Goal: Check status: Check status

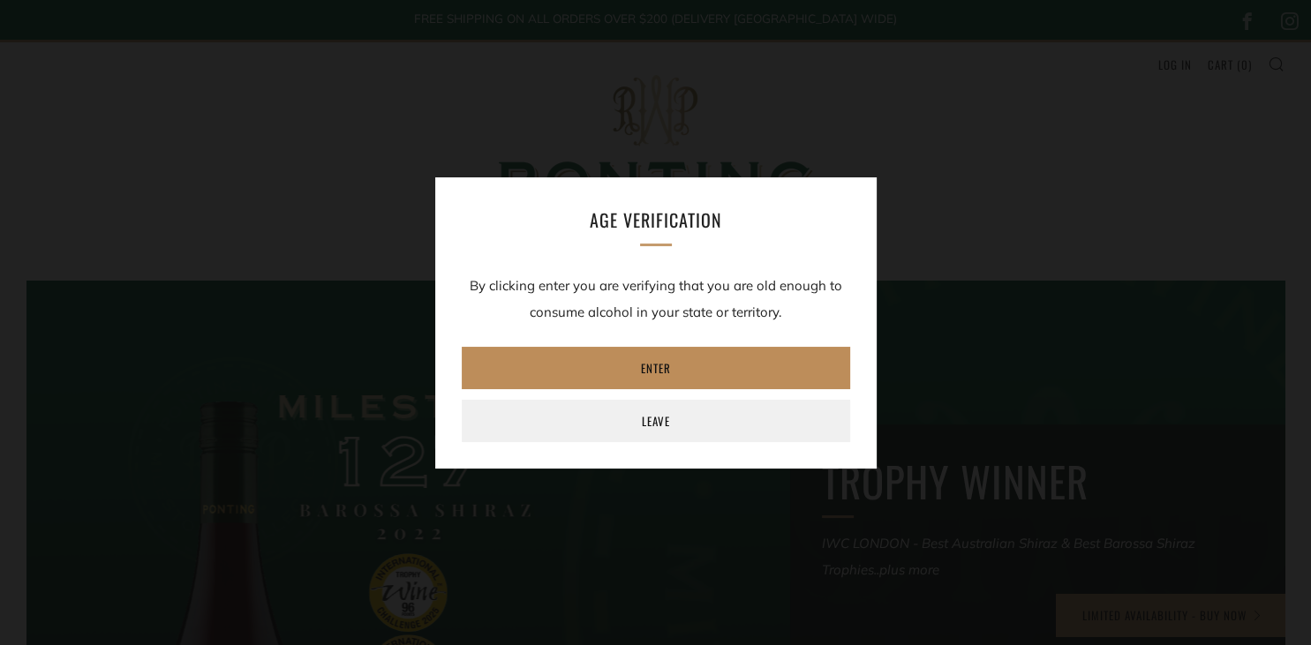
click at [655, 370] on link "Enter" at bounding box center [656, 368] width 388 height 42
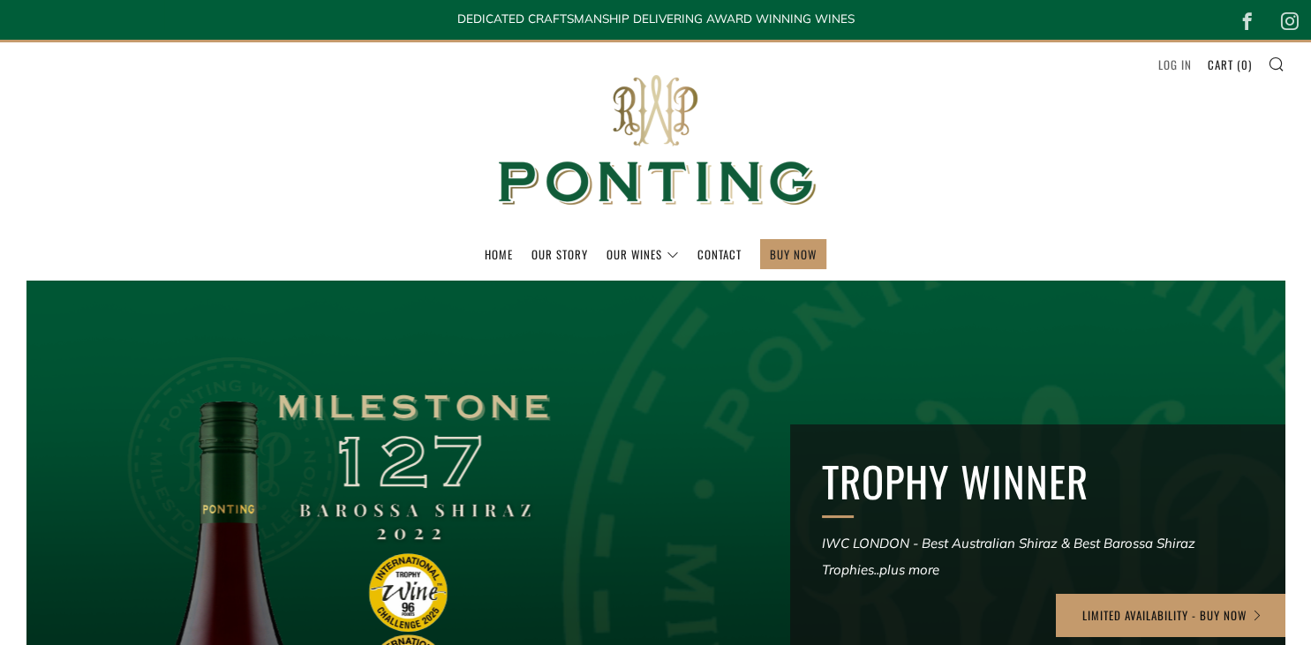
click at [1178, 69] on link "Log in" at bounding box center [1175, 64] width 34 height 28
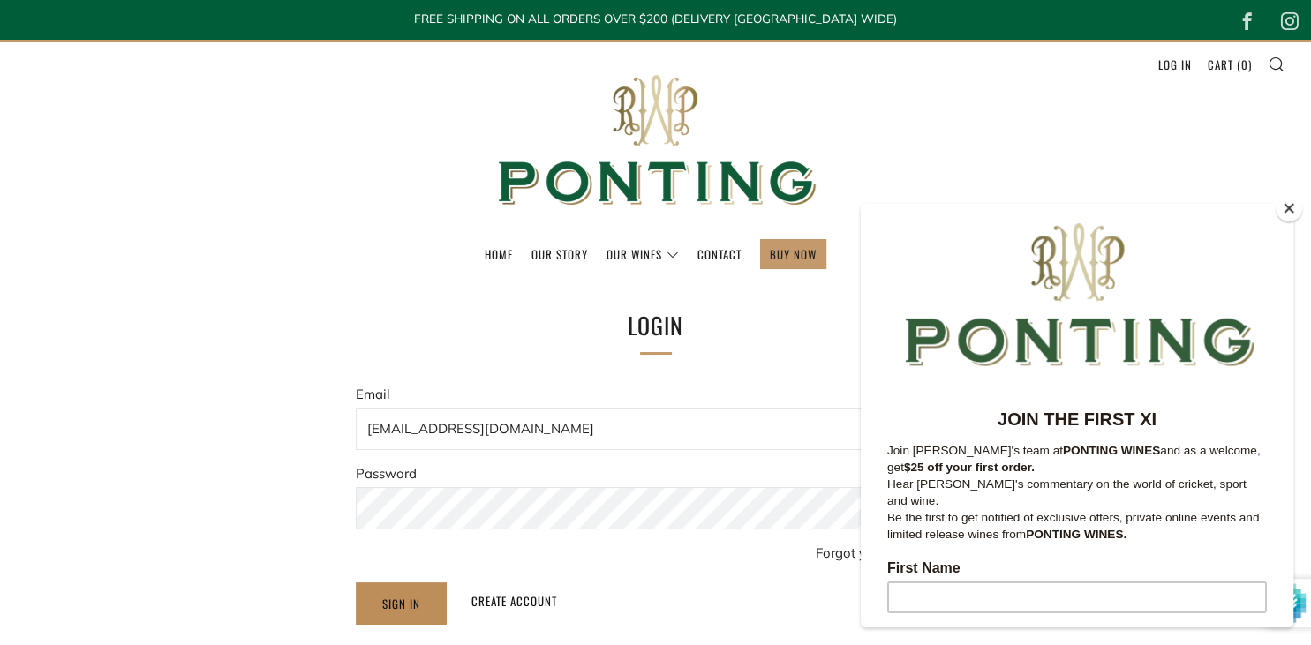
click at [401, 607] on input "Sign In" at bounding box center [401, 604] width 91 height 42
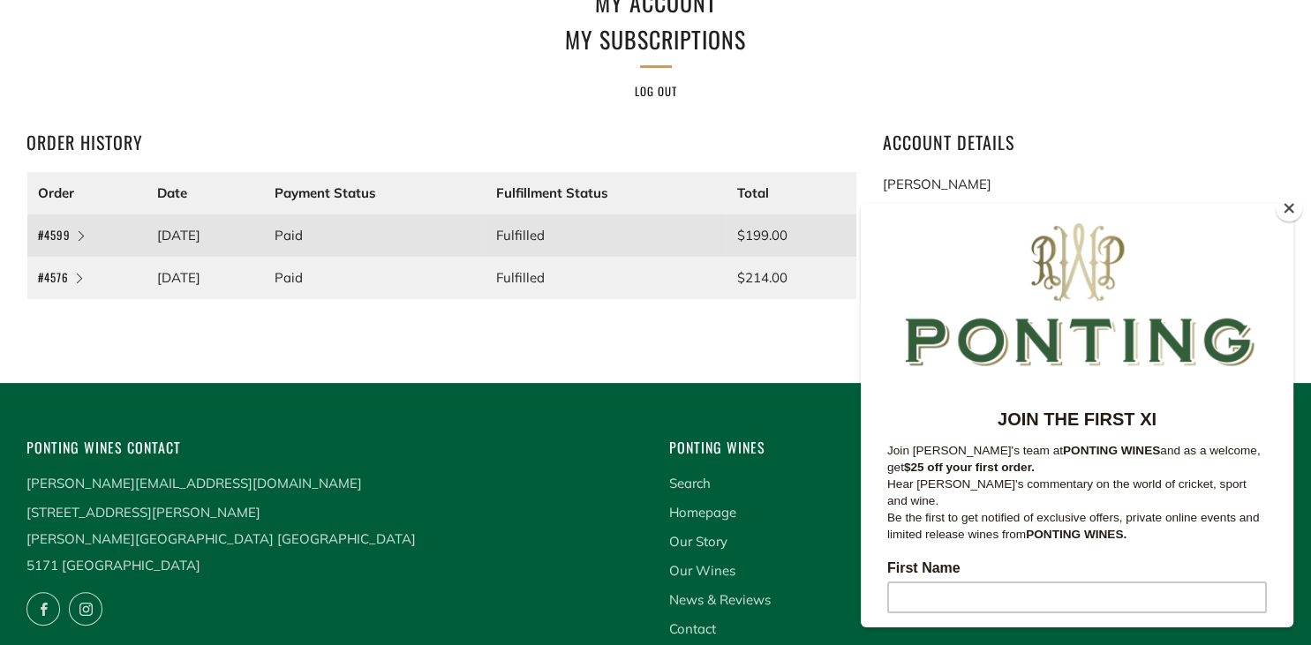
scroll to position [321, 0]
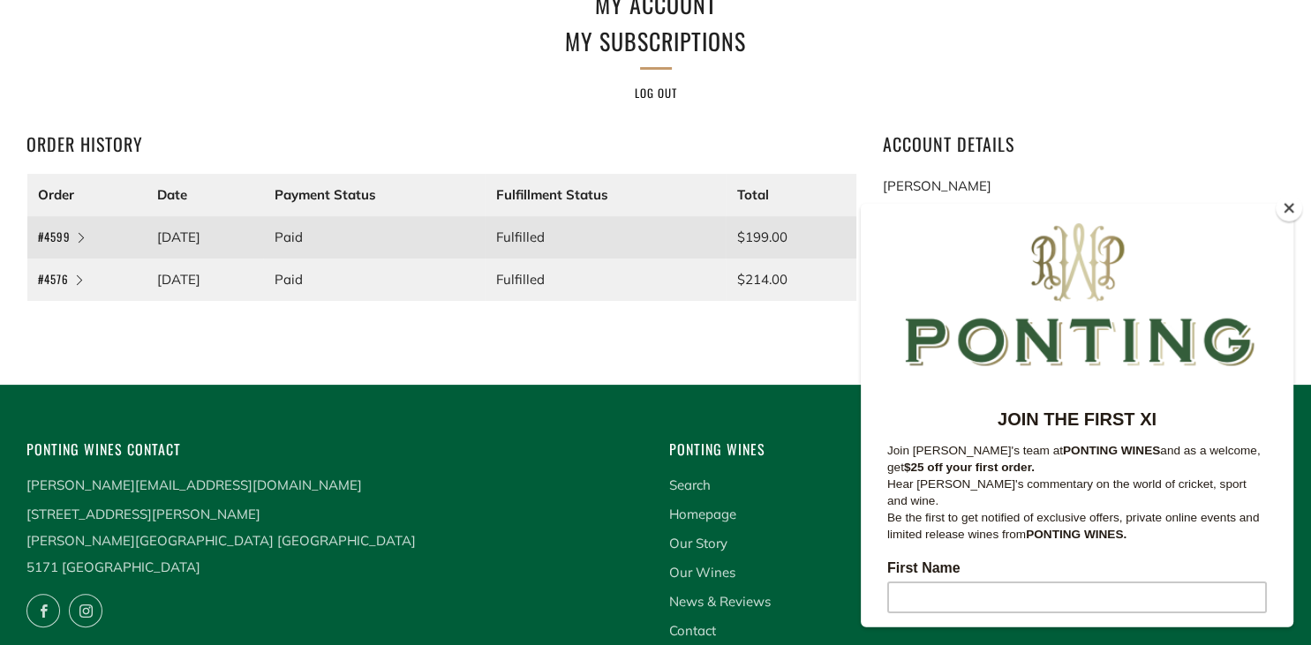
click at [1287, 209] on button "Close" at bounding box center [1289, 208] width 26 height 26
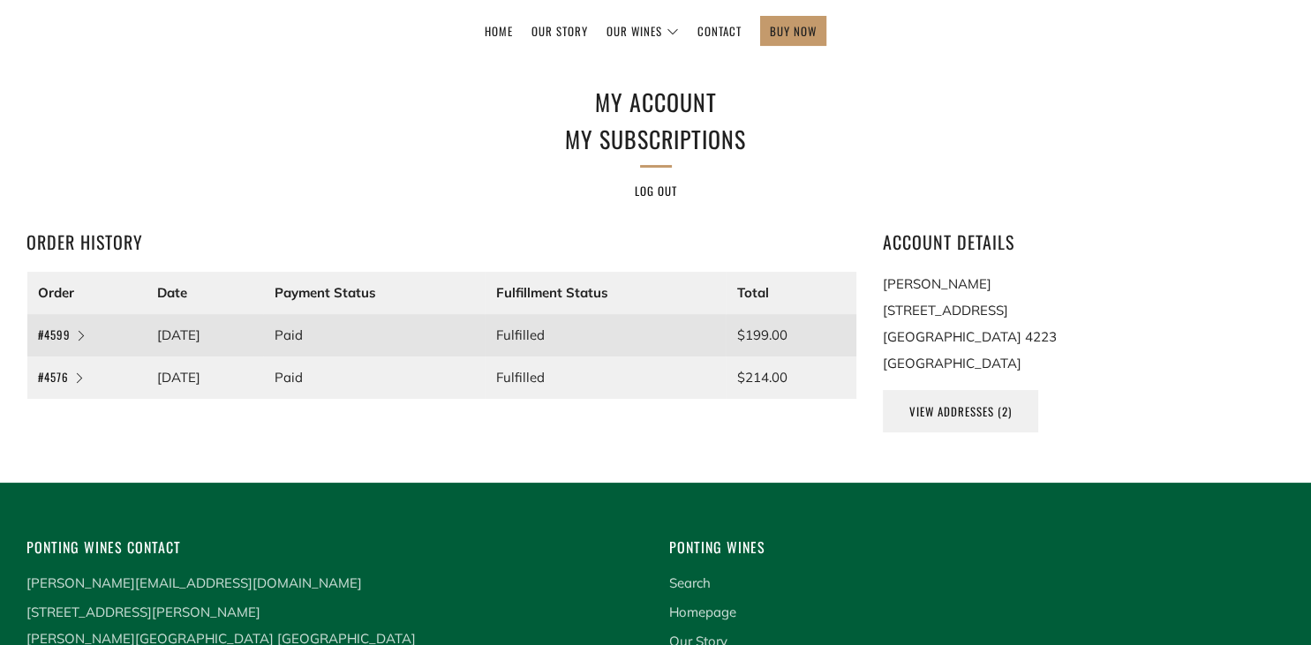
scroll to position [219, 0]
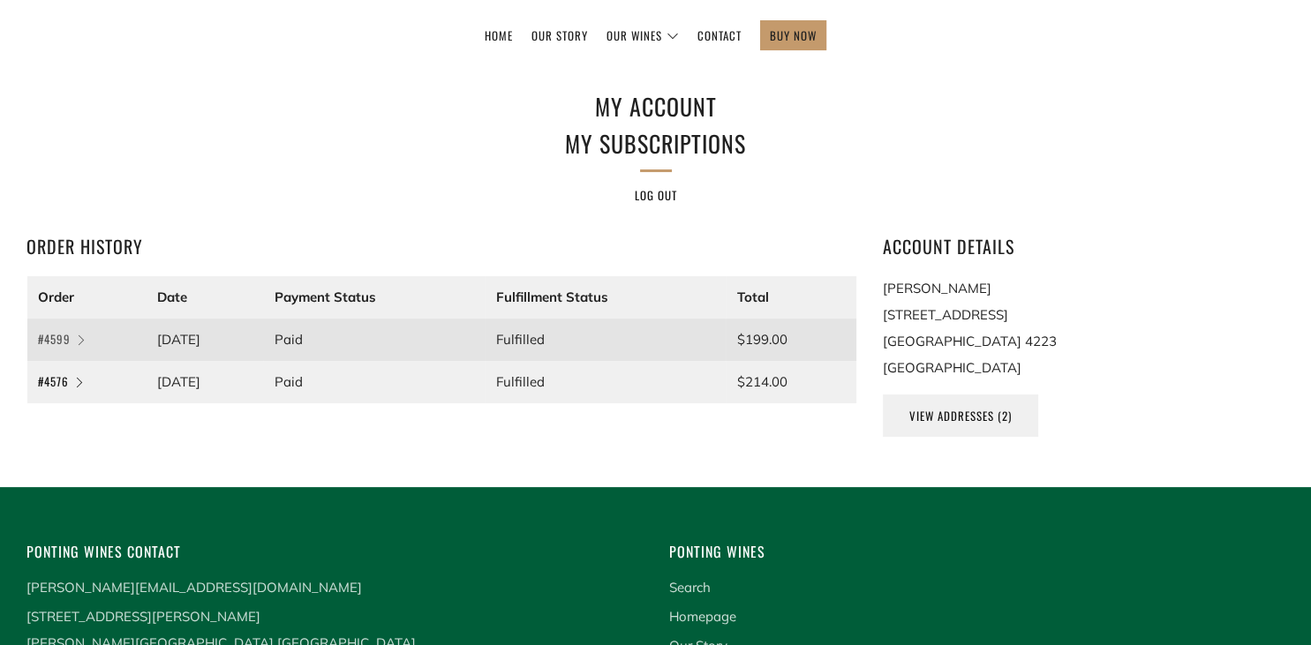
click at [58, 338] on link "#4599" at bounding box center [60, 339] width 44 height 18
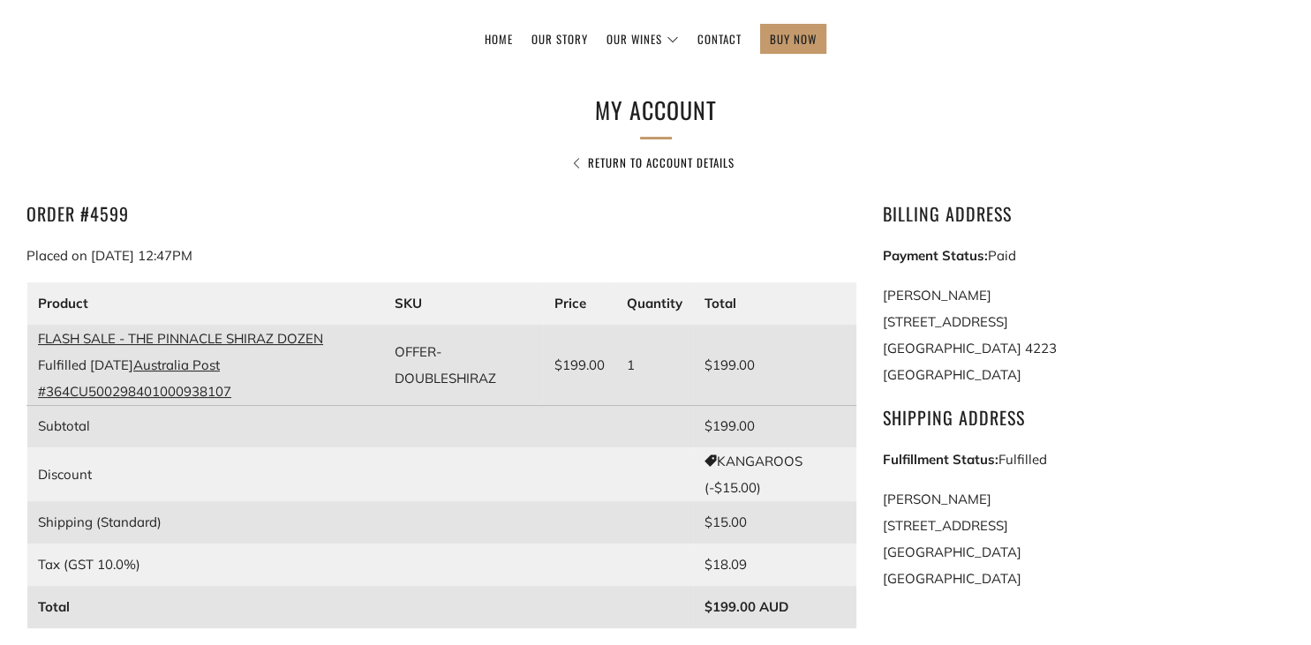
scroll to position [212, 0]
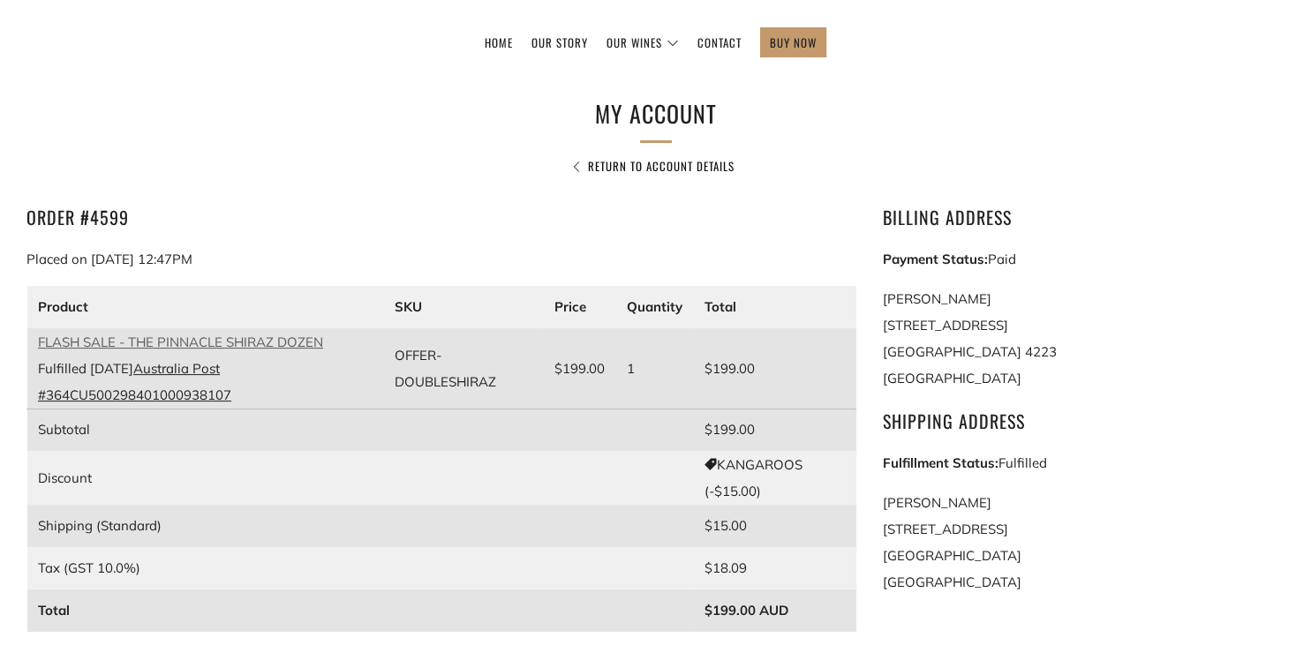
click at [192, 343] on link "FLASH SALE - THE PINNACLE SHIRAZ DOZEN" at bounding box center [180, 342] width 285 height 17
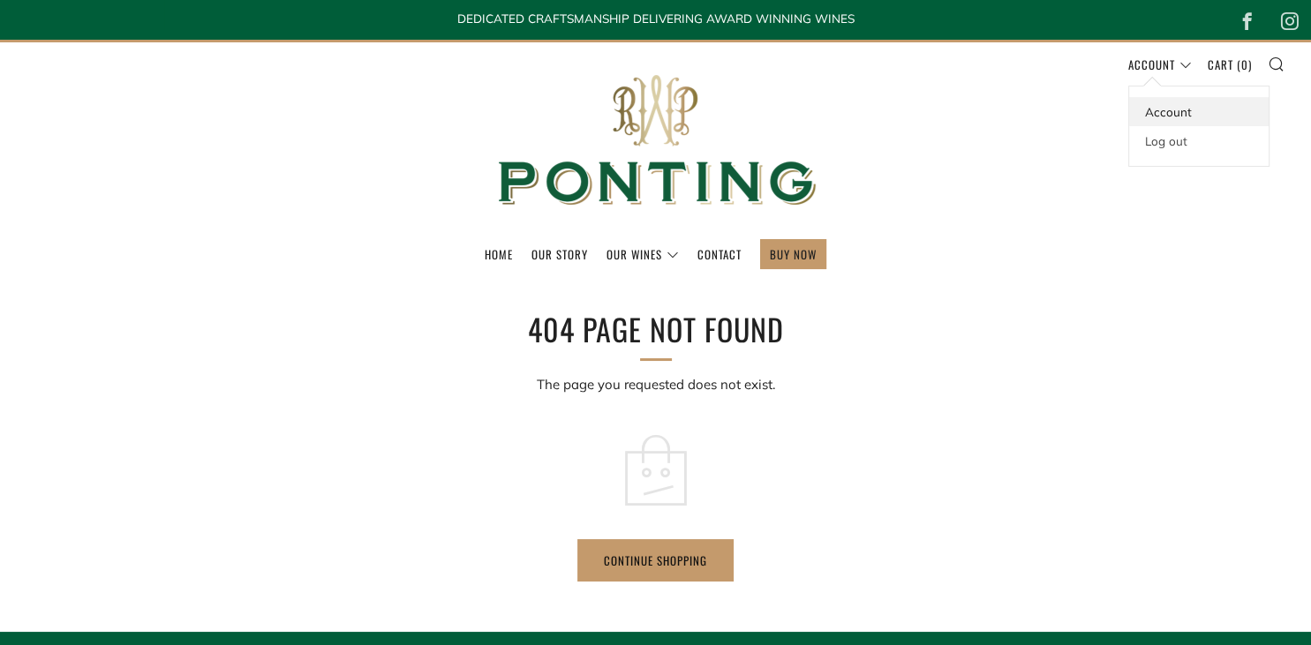
click at [1168, 111] on link "Account" at bounding box center [1198, 111] width 139 height 29
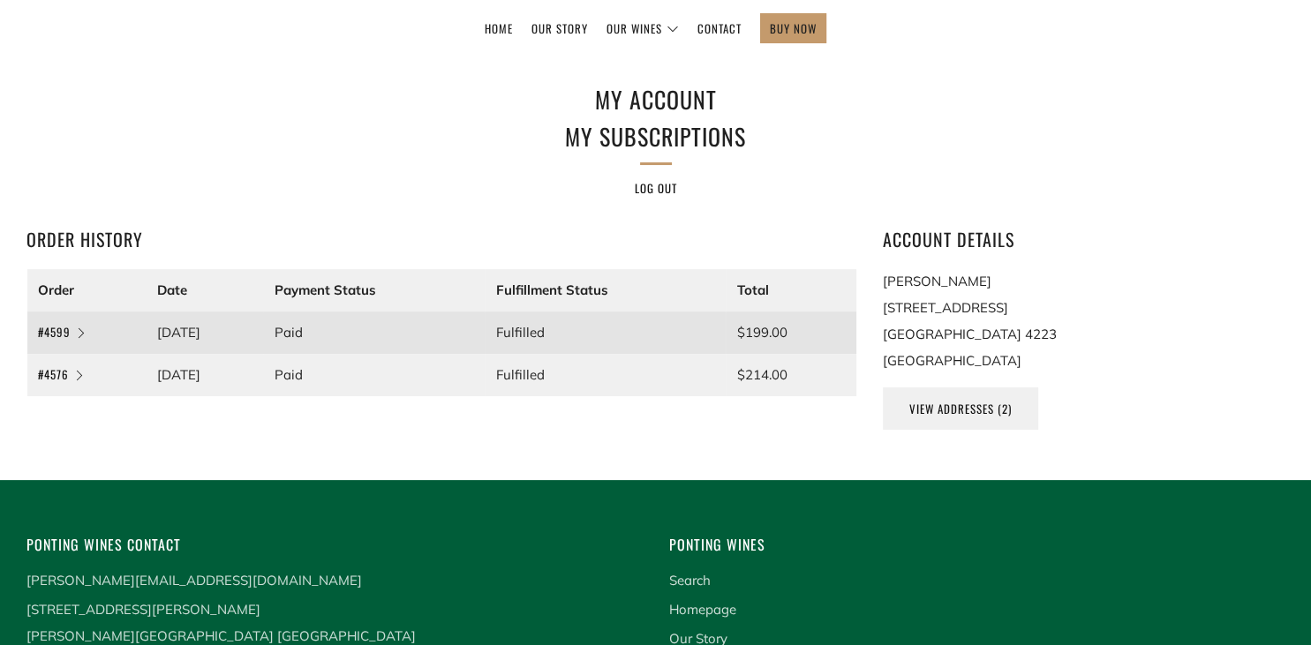
scroll to position [232, 0]
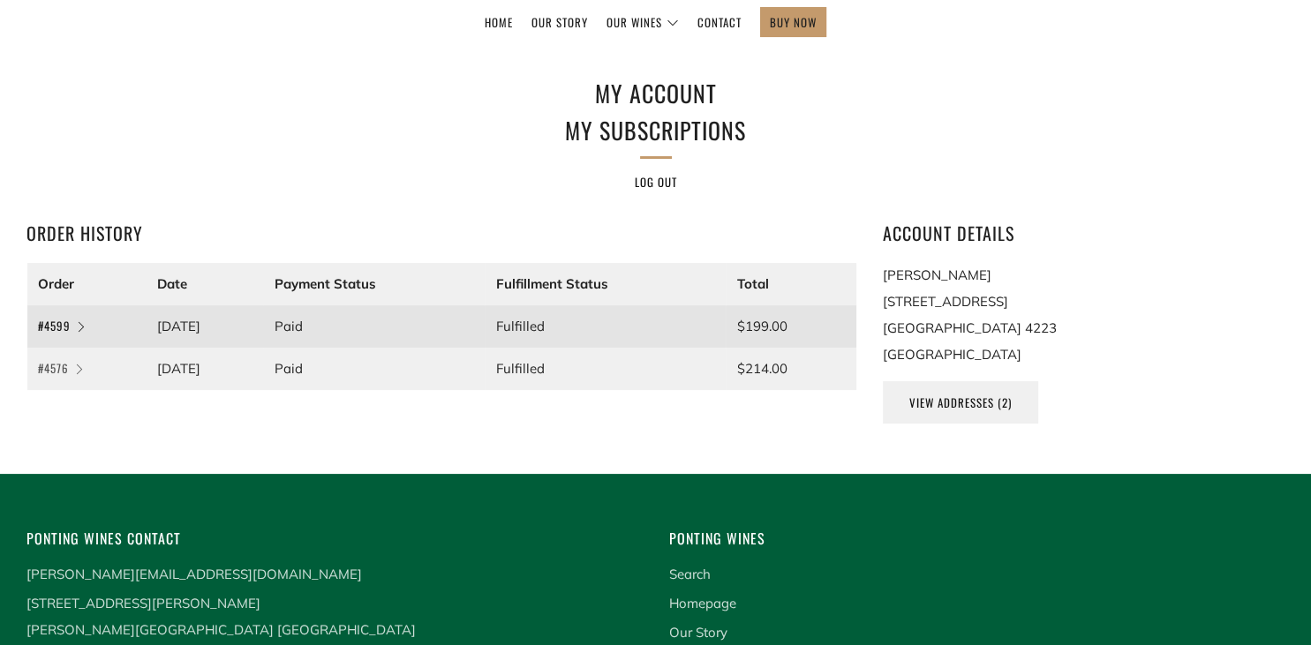
click at [55, 367] on link "#4576" at bounding box center [59, 368] width 42 height 18
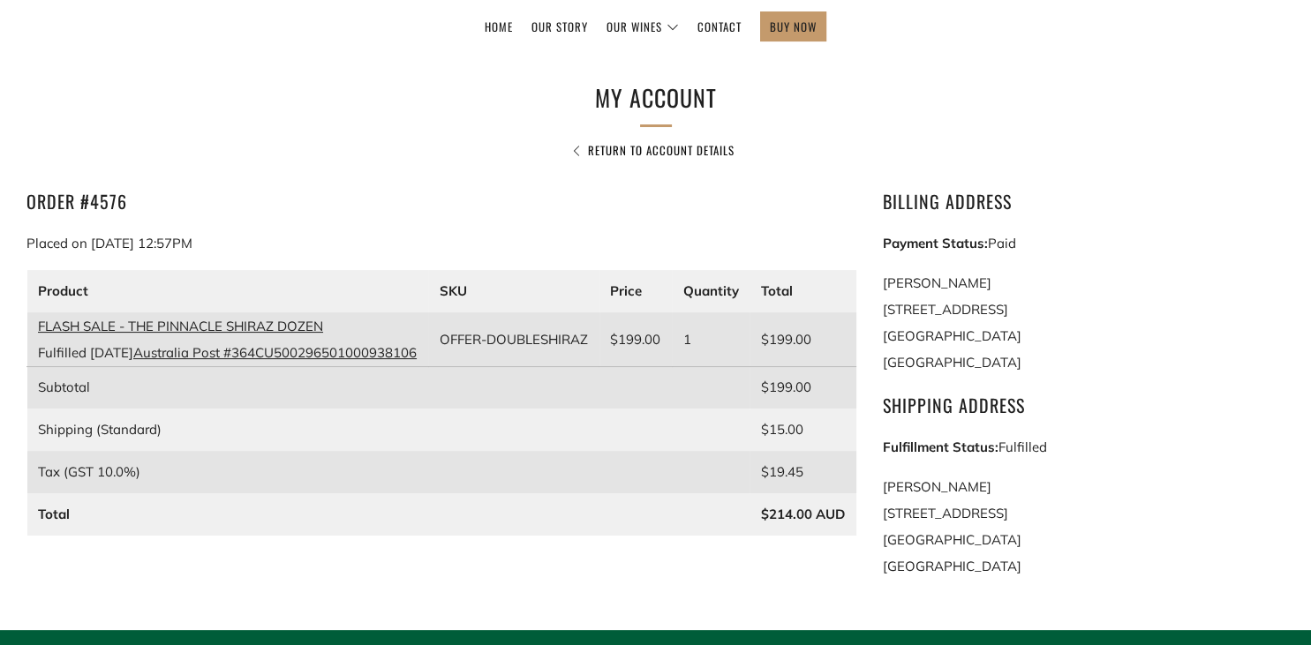
scroll to position [226, 0]
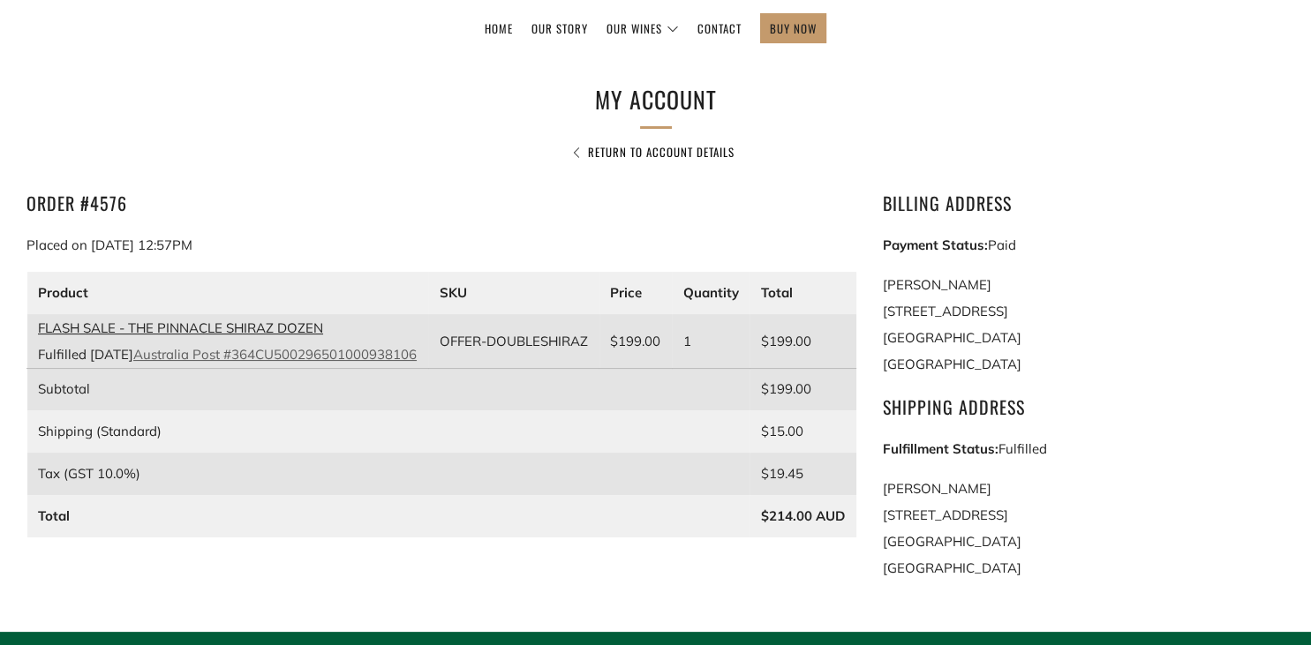
click at [133, 363] on link "Australia Post #364CU500296501000938106" at bounding box center [274, 354] width 283 height 17
click at [169, 329] on link "FLASH SALE - THE PINNACLE SHIRAZ DOZEN" at bounding box center [180, 328] width 285 height 17
